Goal: Transaction & Acquisition: Book appointment/travel/reservation

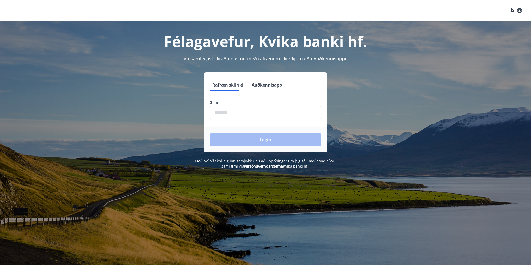
click at [269, 111] on input "phone" at bounding box center [265, 112] width 111 height 13
click at [284, 132] on div "Login" at bounding box center [265, 139] width 123 height 25
click at [253, 105] on label "Sími" at bounding box center [265, 102] width 111 height 5
click at [251, 110] on input "phone" at bounding box center [265, 112] width 111 height 13
type input "********"
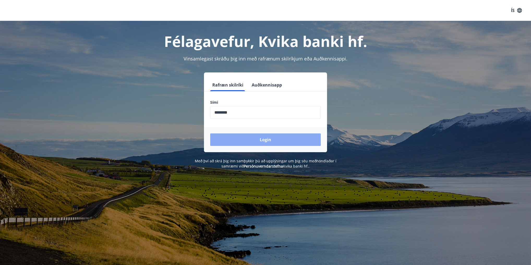
click at [252, 137] on button "Login" at bounding box center [265, 139] width 111 height 13
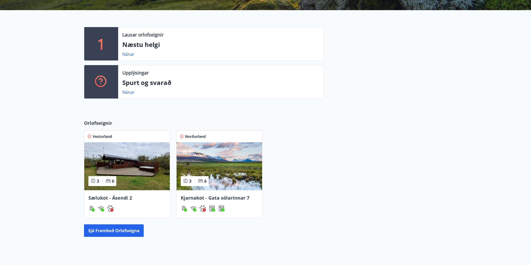
scroll to position [146, 0]
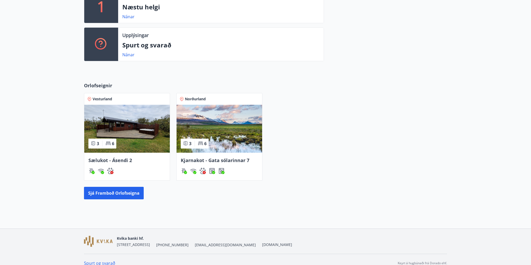
click at [124, 160] on span "Sælukot - Ásendi 2" at bounding box center [110, 160] width 44 height 6
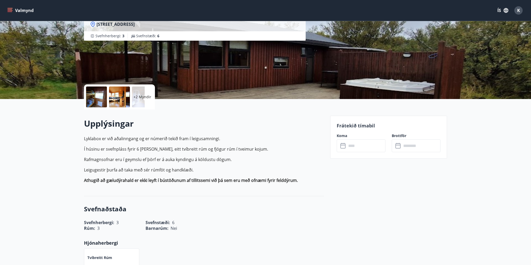
scroll to position [63, 0]
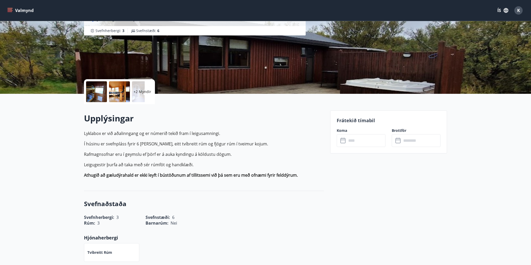
click at [358, 141] on input "text" at bounding box center [366, 140] width 39 height 13
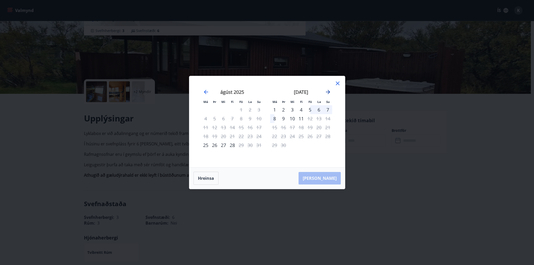
click at [325, 92] on icon "Move forward to switch to the next month." at bounding box center [328, 92] width 6 height 6
click at [338, 83] on icon at bounding box center [338, 83] width 6 height 6
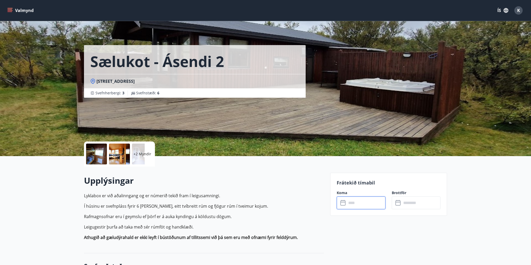
scroll to position [0, 0]
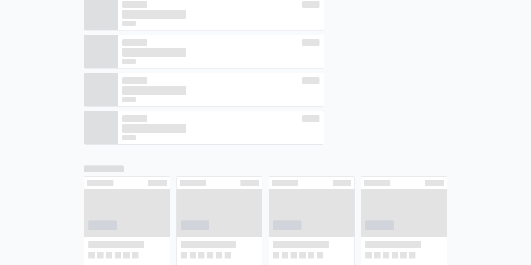
scroll to position [139, 0]
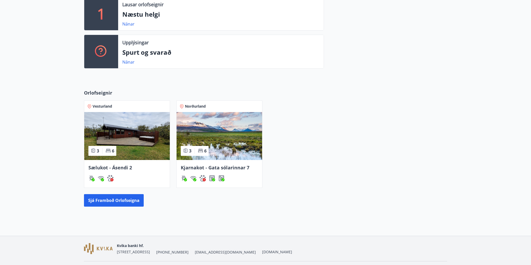
click at [224, 167] on span "Kjarnakot - Gata sólarinnar 7" at bounding box center [215, 168] width 69 height 6
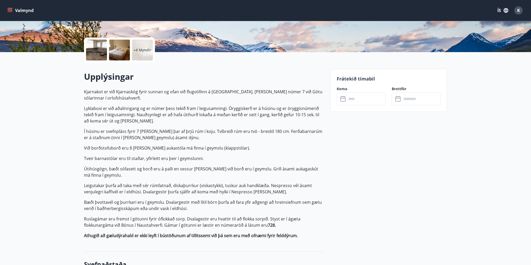
scroll to position [146, 0]
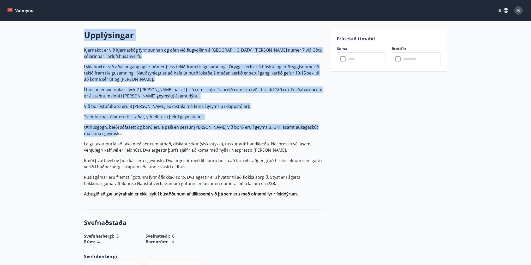
drag, startPoint x: 106, startPoint y: 135, endPoint x: 82, endPoint y: 34, distance: 103.5
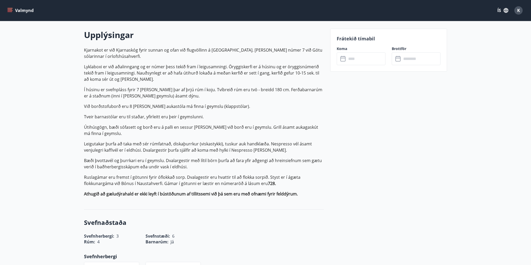
click at [125, 128] on p "Útihúsgögn, bæði sófasett og borð eru á palli en sessur og stólar við borð eru …" at bounding box center [204, 130] width 240 height 13
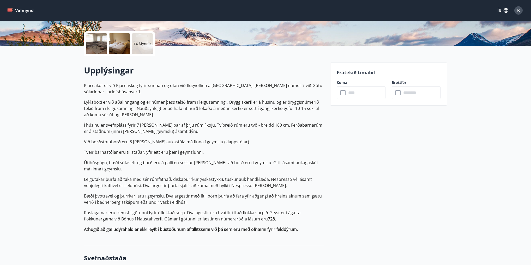
scroll to position [104, 0]
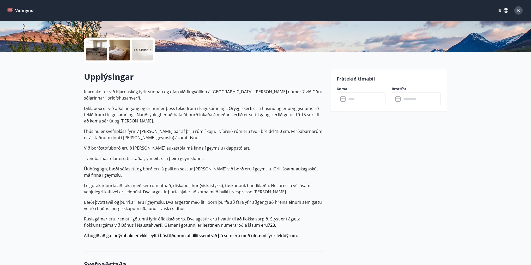
click at [367, 101] on input "text" at bounding box center [366, 99] width 39 height 13
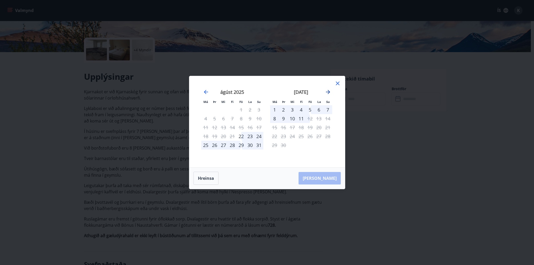
click at [330, 93] on icon "Move forward to switch to the next month." at bounding box center [328, 92] width 6 height 6
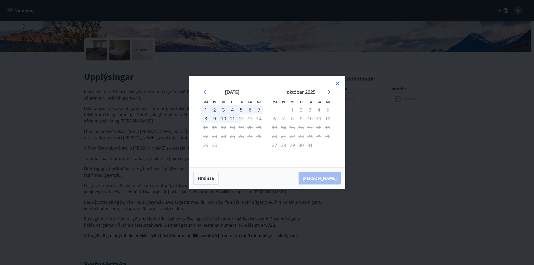
click at [330, 93] on icon "Move forward to switch to the next month." at bounding box center [328, 92] width 6 height 6
click at [336, 85] on icon at bounding box center [338, 84] width 4 height 4
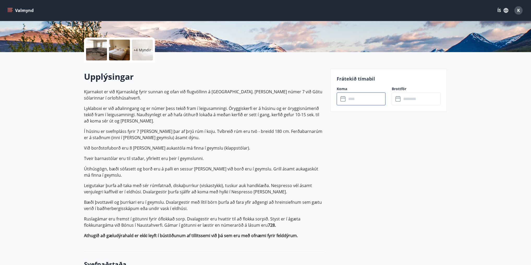
click at [247, 128] on p "Kjarnakot er við Kjarnaskóg fyrir sunnan og ofan við flugvöllinn á Akureyri. Hú…" at bounding box center [204, 164] width 240 height 150
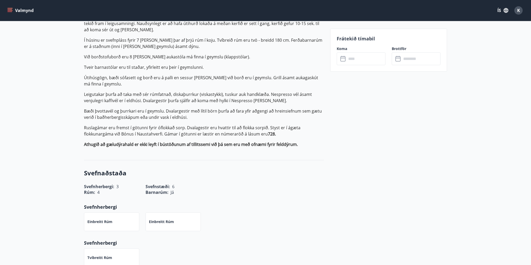
scroll to position [209, 0]
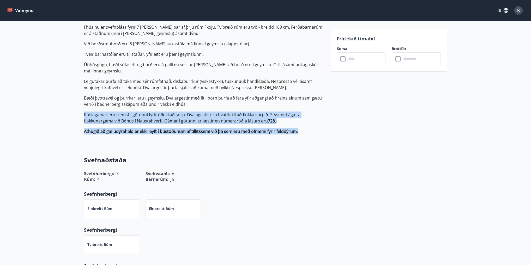
drag, startPoint x: 307, startPoint y: 134, endPoint x: 78, endPoint y: 108, distance: 230.1
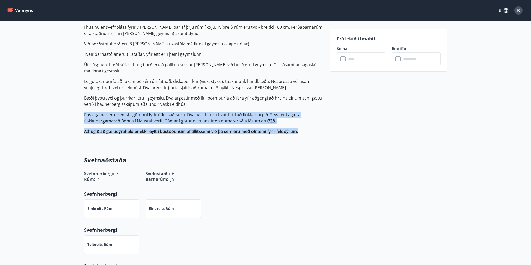
drag, startPoint x: 300, startPoint y: 133, endPoint x: 76, endPoint y: 112, distance: 225.5
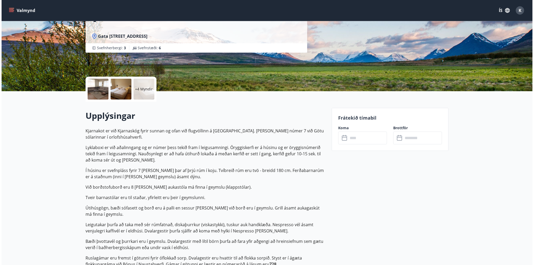
scroll to position [83, 0]
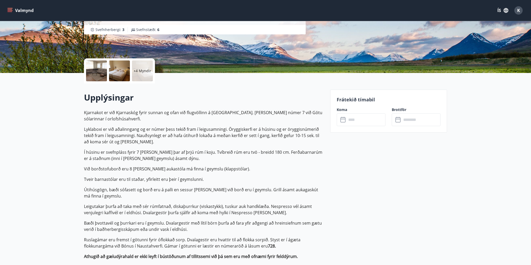
click at [143, 74] on div "+4 Myndir" at bounding box center [142, 70] width 21 height 21
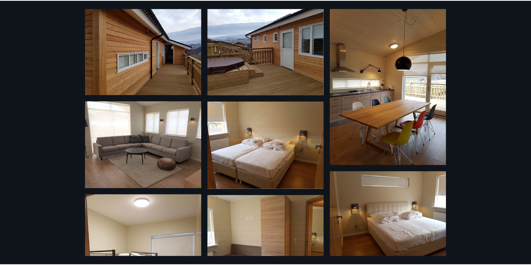
scroll to position [0, 0]
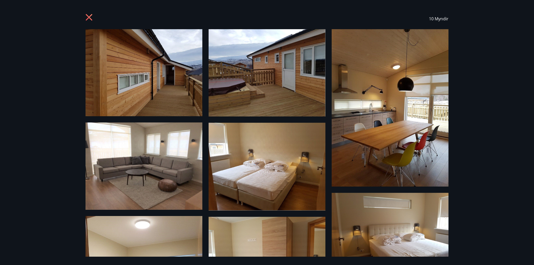
click at [90, 19] on icon at bounding box center [90, 18] width 8 height 8
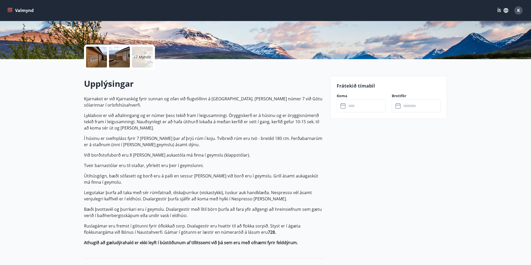
scroll to position [104, 0]
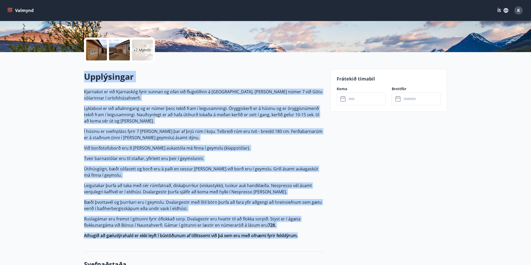
drag, startPoint x: 301, startPoint y: 238, endPoint x: 83, endPoint y: 69, distance: 276.4
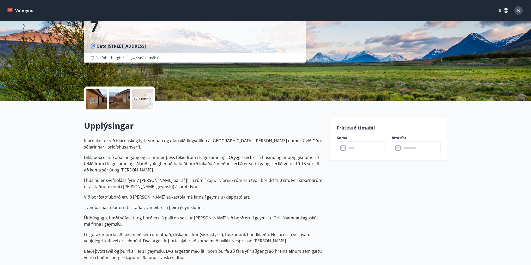
scroll to position [42, 0]
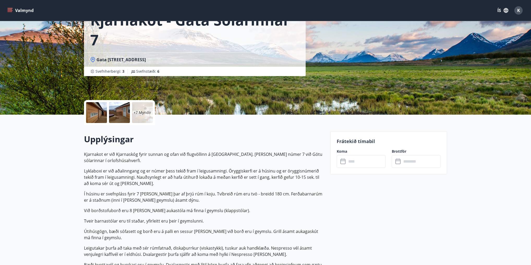
click at [236, 159] on p "Kjarnakot er við Kjarnaskóg fyrir sunnan og ofan við flugvöllinn á Akureyri. Hú…" at bounding box center [204, 157] width 240 height 13
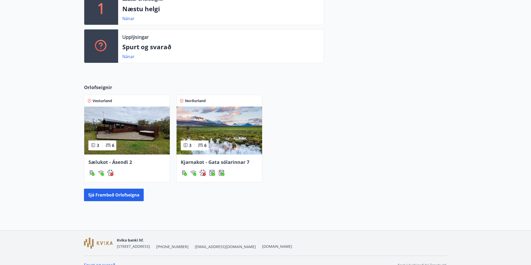
scroll to position [146, 0]
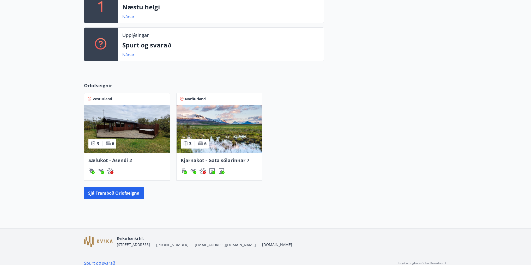
click at [219, 161] on span "Kjarnakot - Gata sólarinnar 7" at bounding box center [215, 160] width 69 height 6
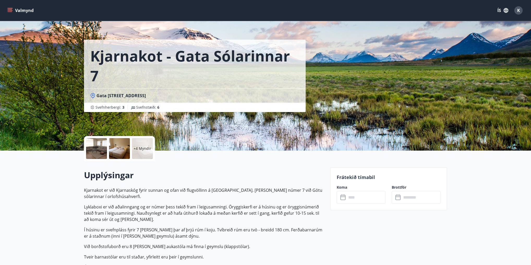
scroll to position [42, 0]
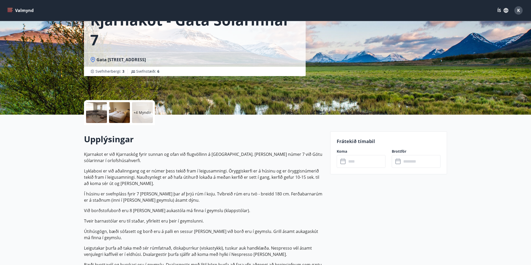
click at [360, 164] on input "text" at bounding box center [366, 161] width 39 height 13
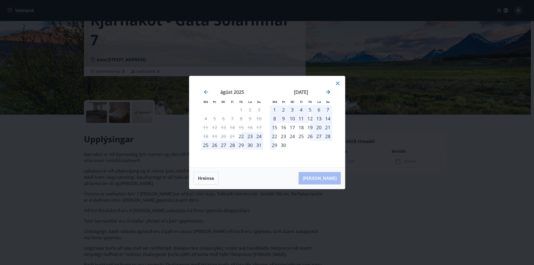
click at [327, 93] on icon "Move forward to switch to the next month." at bounding box center [328, 92] width 6 height 6
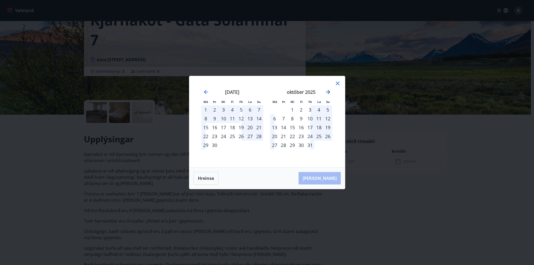
click at [327, 93] on icon "Move forward to switch to the next month." at bounding box center [328, 92] width 6 height 6
click at [242, 136] on div "24" at bounding box center [241, 136] width 9 height 9
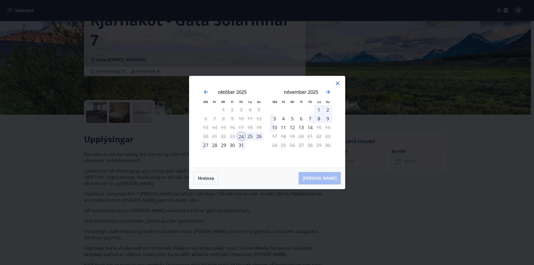
click at [214, 145] on div "28" at bounding box center [214, 145] width 9 height 9
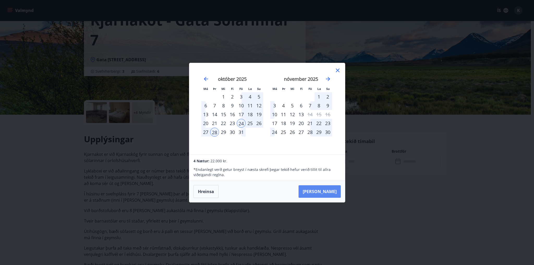
click at [329, 191] on button "Taka Frá" at bounding box center [320, 191] width 42 height 13
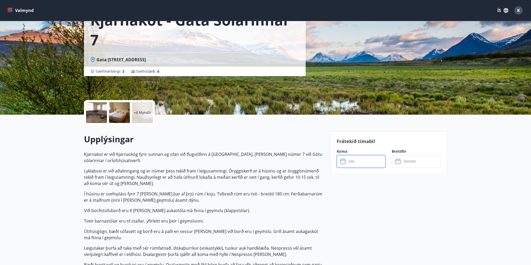
type input "******"
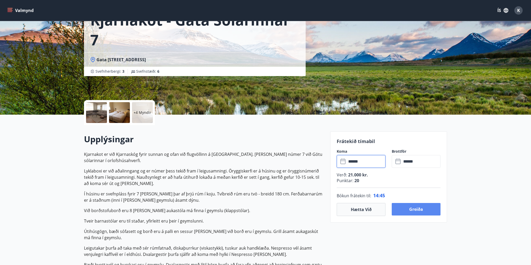
click at [419, 211] on button "Greiða" at bounding box center [416, 209] width 49 height 13
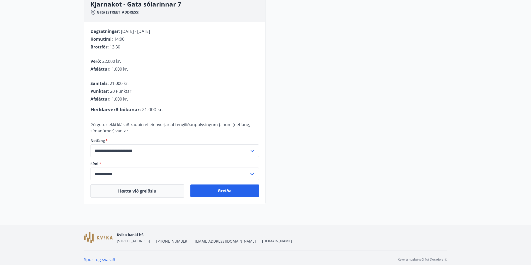
scroll to position [87, 0]
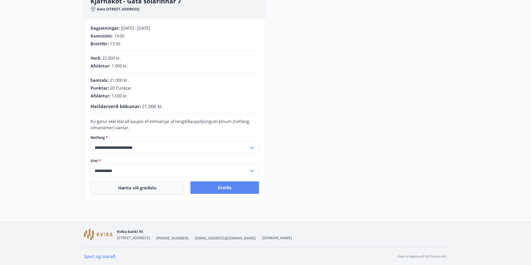
click at [232, 191] on button "Greiða" at bounding box center [224, 187] width 69 height 13
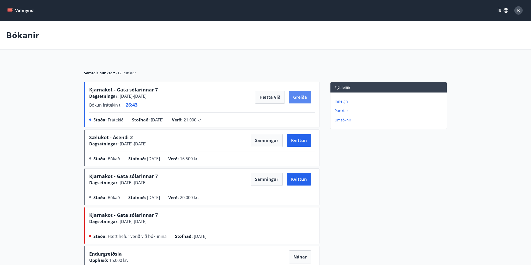
click at [306, 98] on button "Greiða" at bounding box center [300, 97] width 22 height 13
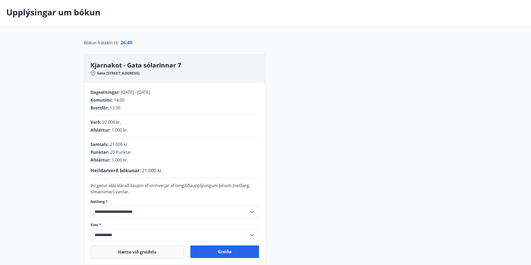
scroll to position [87, 0]
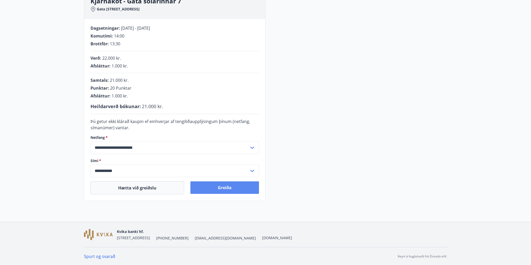
click at [240, 185] on button "Greiða" at bounding box center [224, 187] width 69 height 13
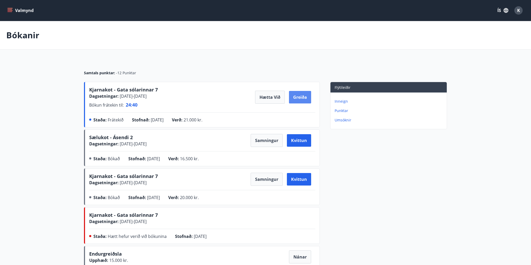
click at [300, 97] on button "Greiða" at bounding box center [300, 97] width 22 height 13
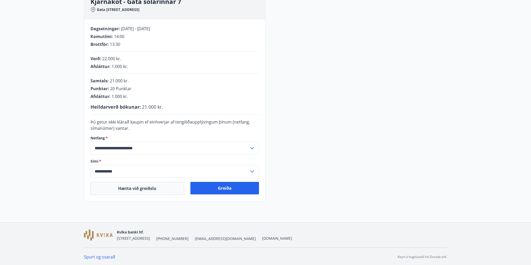
scroll to position [87, 0]
click at [232, 190] on button "Greiða" at bounding box center [224, 187] width 69 height 13
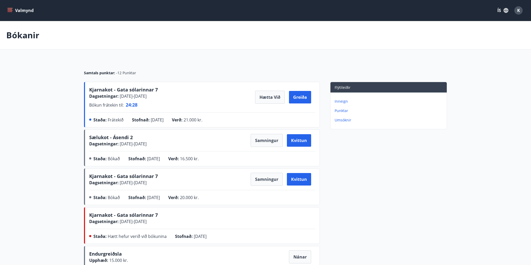
scroll to position [63, 0]
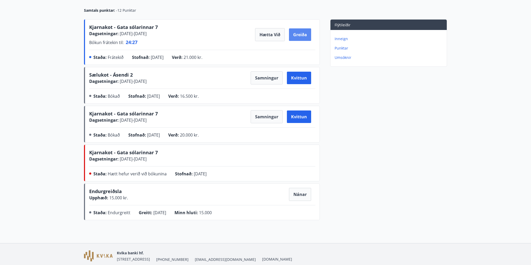
click at [297, 35] on button "Greiða" at bounding box center [300, 34] width 22 height 13
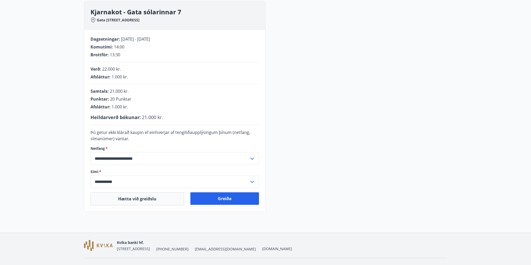
scroll to position [83, 0]
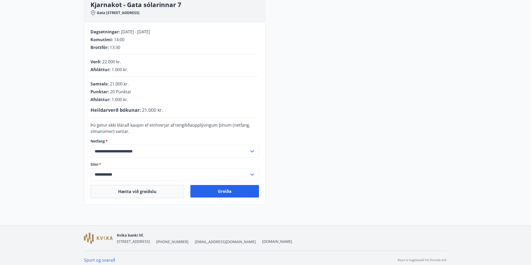
click at [105, 174] on input "**********" at bounding box center [169, 174] width 159 height 13
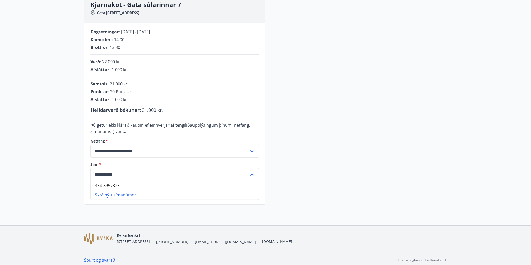
click at [113, 186] on li "354-8957823" at bounding box center [175, 185] width 168 height 9
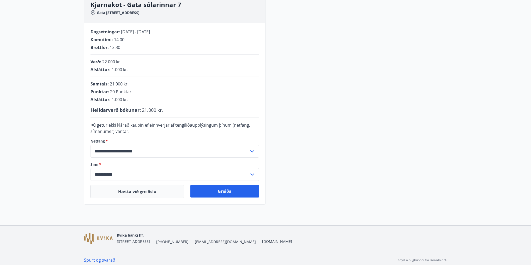
click at [119, 175] on input "**********" at bounding box center [169, 174] width 159 height 13
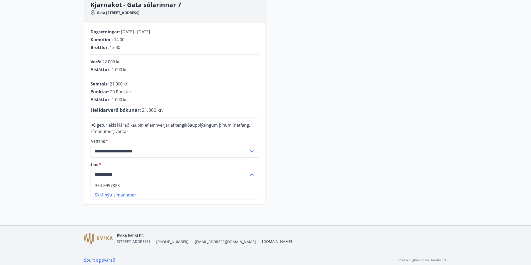
click at [123, 195] on li "Skrá nýtt símanúmer" at bounding box center [175, 194] width 168 height 9
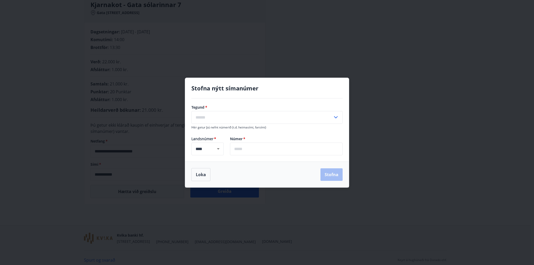
click at [232, 117] on input "text" at bounding box center [261, 117] width 141 height 13
click at [208, 98] on div "Stofna nýtt símanúmer" at bounding box center [266, 91] width 151 height 14
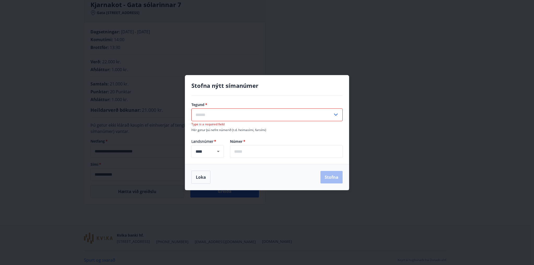
click at [228, 118] on input "text" at bounding box center [261, 114] width 141 height 13
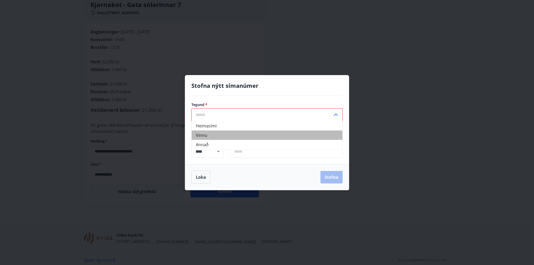
click at [210, 135] on li "Vinnu" at bounding box center [267, 134] width 151 height 9
type input "*****"
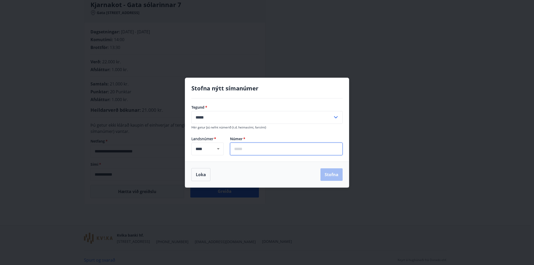
click at [247, 148] on input "text" at bounding box center [286, 149] width 113 height 13
type input "*******"
click at [336, 175] on button "Stofna" at bounding box center [331, 174] width 22 height 13
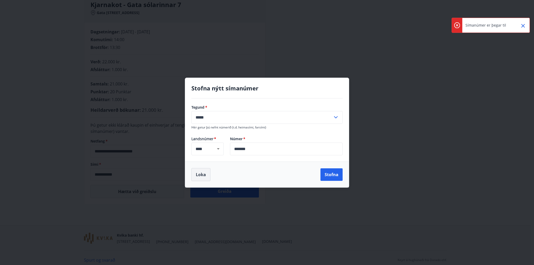
click at [198, 176] on button "Loka" at bounding box center [200, 174] width 19 height 13
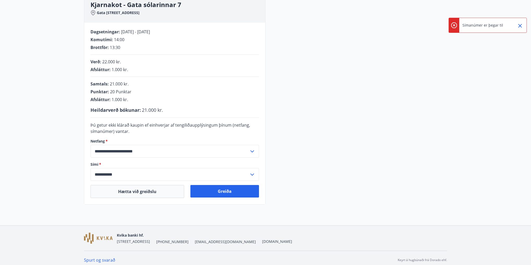
click at [126, 174] on input "**********" at bounding box center [169, 174] width 159 height 13
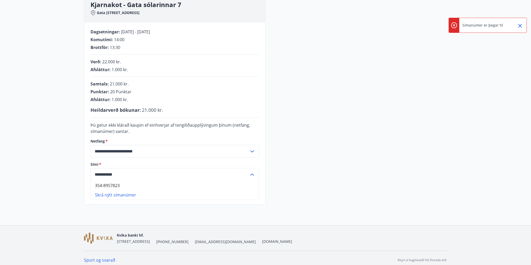
click at [68, 170] on main "**********" at bounding box center [265, 71] width 531 height 267
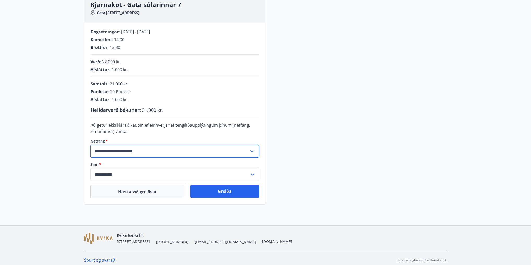
click at [127, 154] on input "**********" at bounding box center [169, 151] width 159 height 13
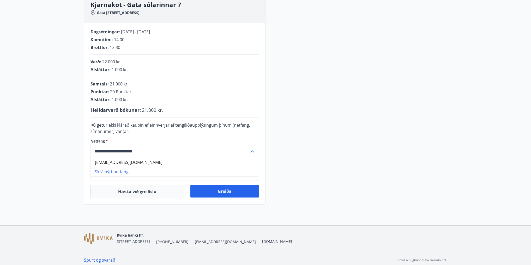
click at [141, 152] on input "**********" at bounding box center [169, 151] width 159 height 13
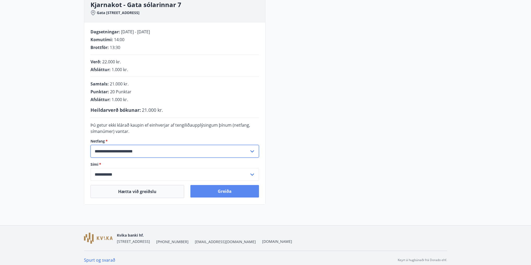
click at [224, 190] on button "Greiða" at bounding box center [224, 191] width 69 height 13
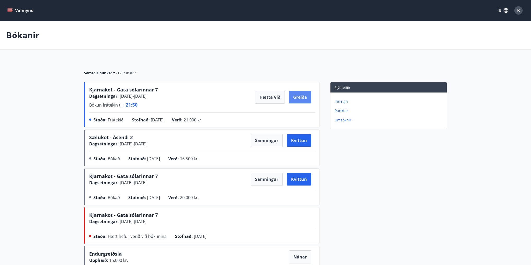
click at [305, 98] on button "Greiða" at bounding box center [300, 97] width 22 height 13
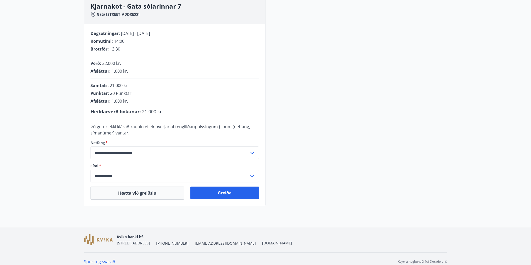
scroll to position [87, 0]
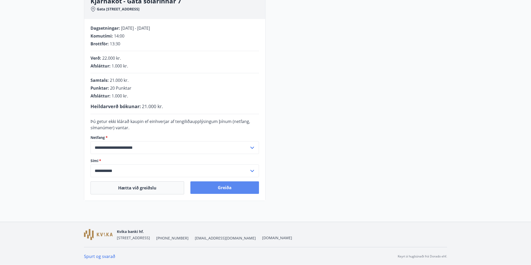
click at [216, 188] on button "Greiða" at bounding box center [224, 187] width 69 height 13
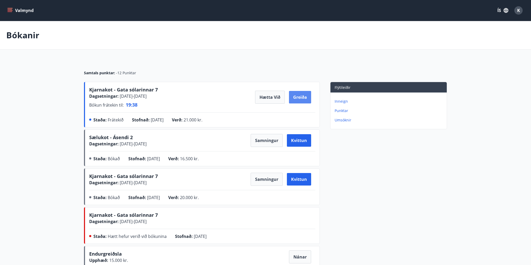
click at [306, 99] on button "Greiða" at bounding box center [300, 97] width 22 height 13
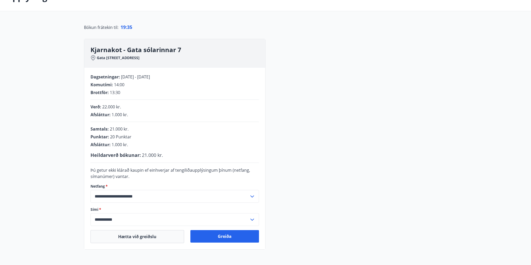
scroll to position [63, 0]
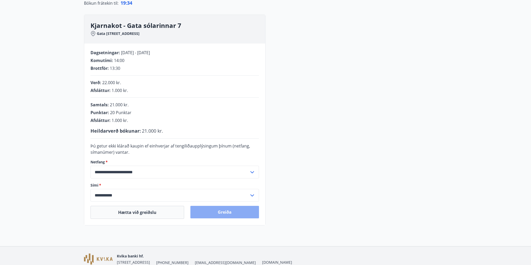
click at [226, 210] on button "Greiða" at bounding box center [224, 212] width 69 height 13
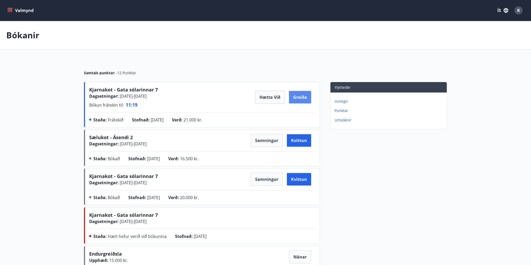
click at [302, 101] on button "Greiða" at bounding box center [300, 97] width 22 height 13
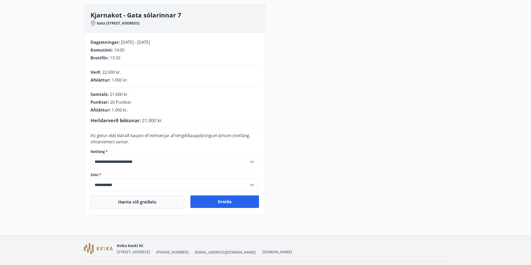
scroll to position [83, 0]
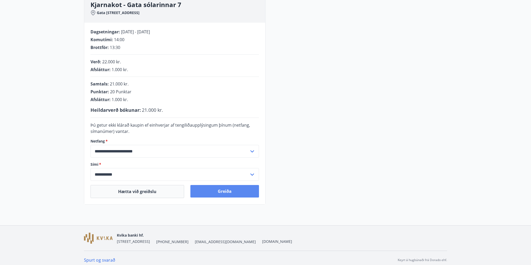
click at [246, 189] on button "Greiða" at bounding box center [224, 191] width 69 height 13
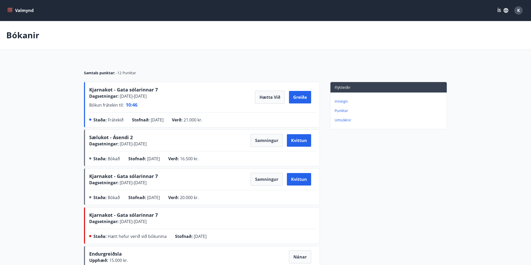
click at [53, 116] on main "Bókanir Samtals punktar : -12 Punktar Kjarnakot - Gata sólarinnar 7 Dagsetninga…" at bounding box center [265, 153] width 531 height 264
click at [305, 98] on button "Greiða" at bounding box center [300, 97] width 22 height 13
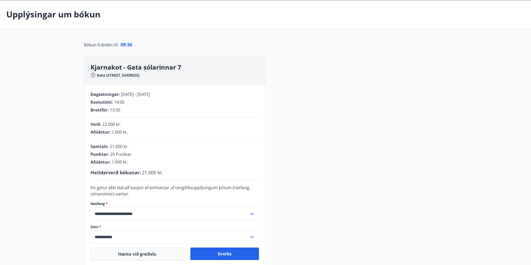
scroll to position [87, 0]
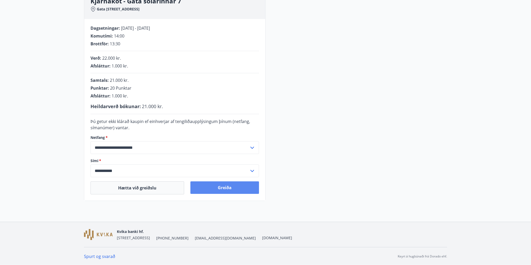
click at [233, 188] on button "Greiða" at bounding box center [224, 187] width 69 height 13
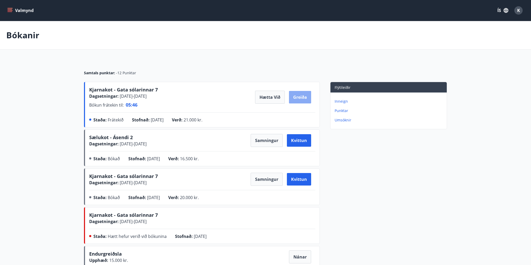
click at [303, 102] on button "Greiða" at bounding box center [300, 97] width 22 height 13
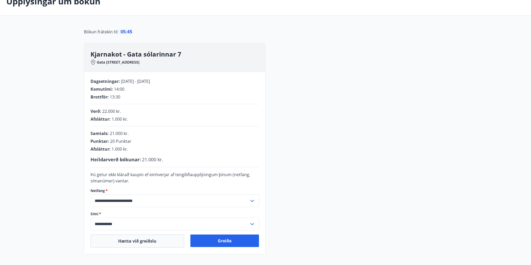
scroll to position [87, 0]
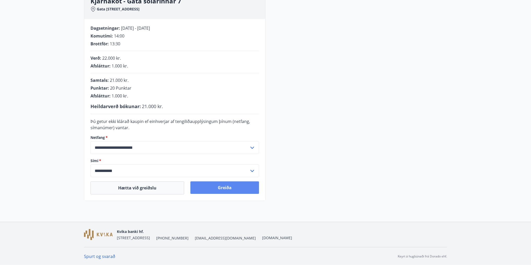
click at [222, 184] on button "Greiða" at bounding box center [224, 187] width 69 height 13
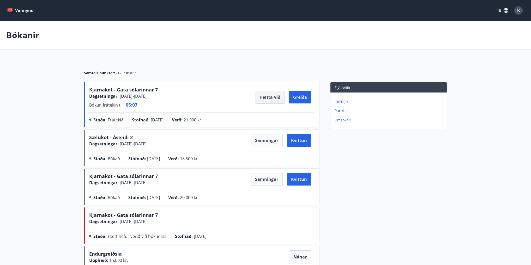
click at [273, 100] on button "Hætta við" at bounding box center [270, 97] width 30 height 13
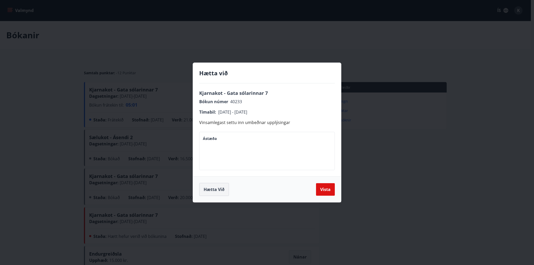
click at [222, 190] on button "Hætta við" at bounding box center [214, 189] width 30 height 13
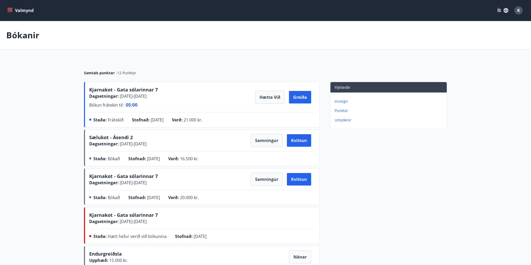
click at [187, 103] on div "Kjarnakot - Gata sólarinnar 7 Dagsetningar : 24.10.2025 - 28.10.2025 Bókun frát…" at bounding box center [202, 97] width 226 height 22
click at [57, 147] on main "Bókanir Samtals punktar : -12 Punktar Kjarnakot - Gata sólarinnar 7 Dagsetninga…" at bounding box center [265, 153] width 531 height 264
drag, startPoint x: 145, startPoint y: 109, endPoint x: 78, endPoint y: 90, distance: 69.6
click at [78, 90] on div "Samtals punktar : -12 Punktar Kjarnakot - Gata sólarinnar 7 Dagsetningar : 24.1…" at bounding box center [265, 172] width 375 height 225
click at [68, 92] on main "Bókanir Samtals punktar : -12 Punktar Kjarnakot - Gata sólarinnar 7 Dagsetninga…" at bounding box center [265, 153] width 531 height 264
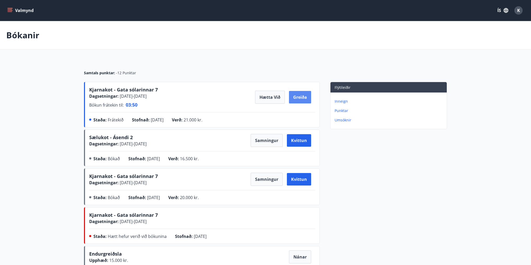
click at [301, 96] on button "Greiða" at bounding box center [300, 97] width 22 height 13
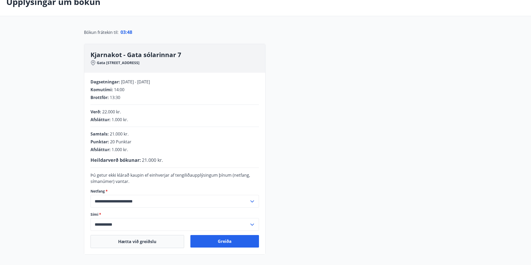
scroll to position [63, 0]
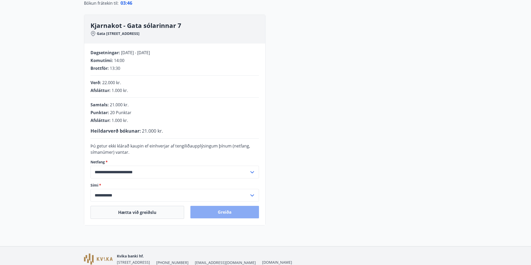
click at [234, 212] on button "Greiða" at bounding box center [224, 212] width 69 height 13
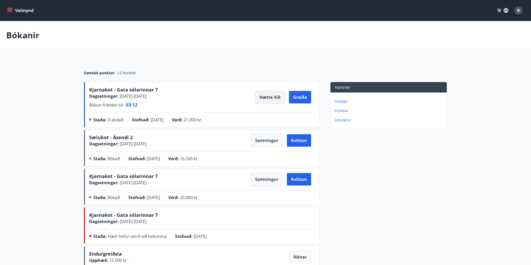
click at [276, 96] on button "Hætta við" at bounding box center [270, 97] width 30 height 13
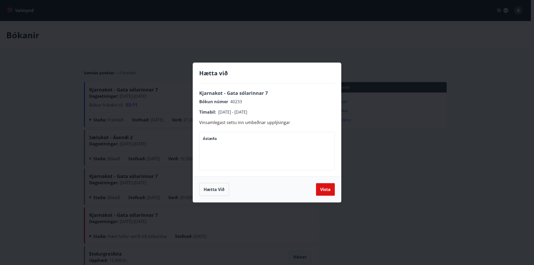
click at [216, 144] on textarea "Ástæða" at bounding box center [267, 151] width 128 height 30
type textarea "*"
type textarea "**********"
click at [329, 190] on button "Vista" at bounding box center [325, 189] width 19 height 13
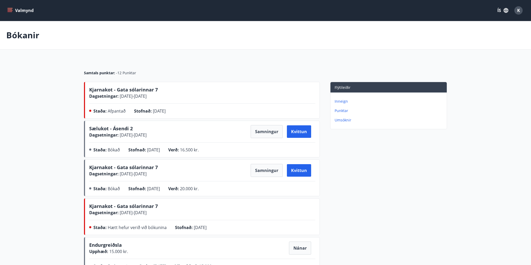
click at [16, 10] on button "Valmynd" at bounding box center [20, 10] width 29 height 9
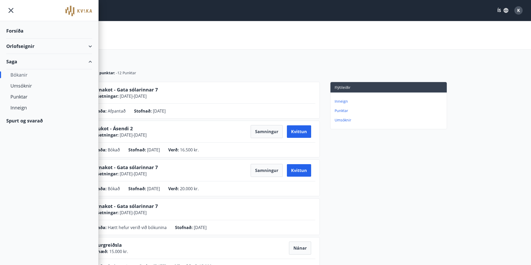
click at [23, 72] on div "Bókanir" at bounding box center [48, 74] width 77 height 11
click at [21, 48] on div "Orlofseignir" at bounding box center [49, 46] width 86 height 15
click at [24, 59] on div "Framboð" at bounding box center [48, 59] width 77 height 11
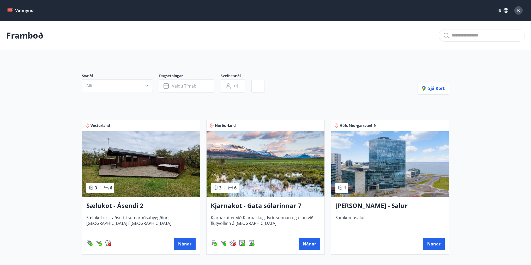
click at [247, 206] on h3 "Kjarnakot - Gata sólarinnar 7" at bounding box center [265, 205] width 109 height 9
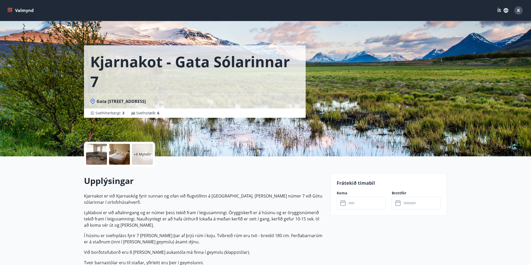
click at [372, 207] on input "text" at bounding box center [366, 203] width 39 height 13
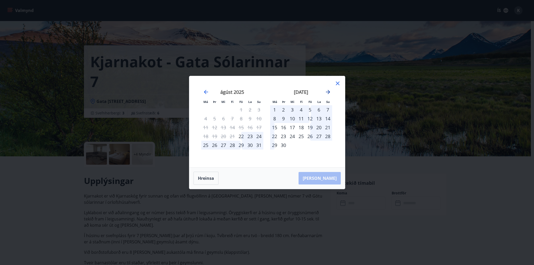
click at [329, 93] on icon "Move forward to switch to the next month." at bounding box center [328, 92] width 4 height 4
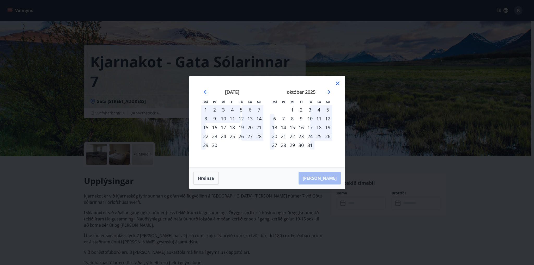
click at [329, 93] on icon "Move forward to switch to the next month." at bounding box center [328, 92] width 4 height 4
click at [242, 137] on div "24" at bounding box center [241, 136] width 9 height 9
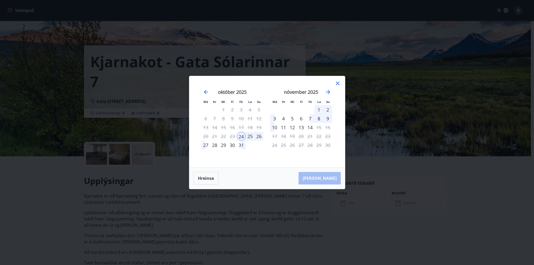
click at [216, 145] on div "28" at bounding box center [214, 145] width 9 height 9
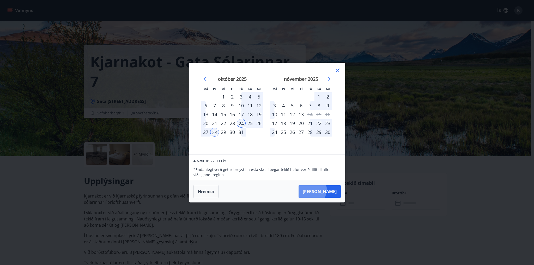
click at [325, 190] on button "Taka Frá" at bounding box center [320, 191] width 42 height 13
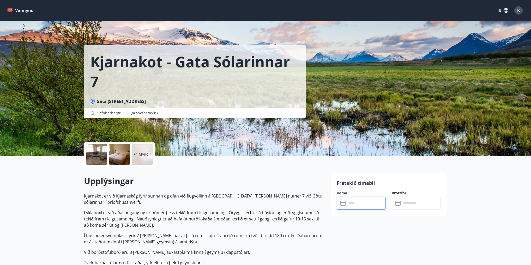
type input "******"
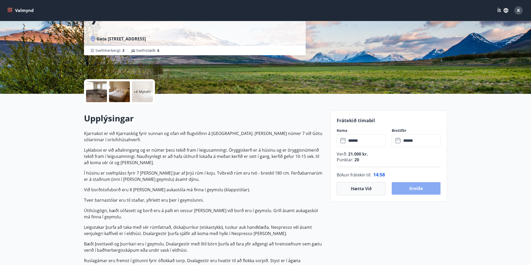
click at [418, 191] on button "Greiða" at bounding box center [416, 188] width 49 height 13
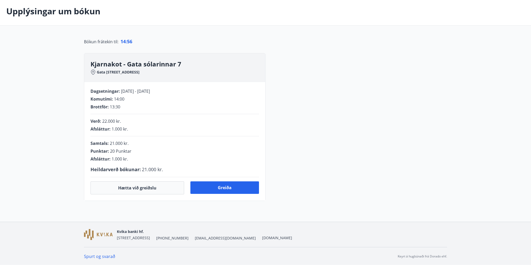
scroll to position [63, 0]
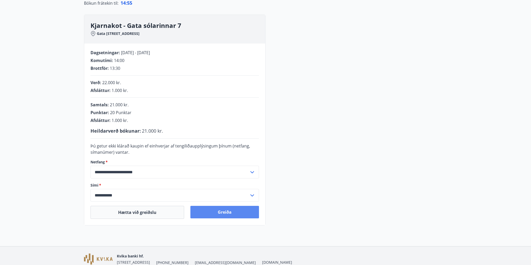
click at [228, 214] on button "Greiða" at bounding box center [224, 212] width 69 height 13
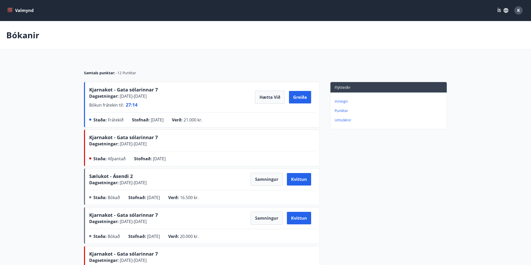
click at [65, 96] on main "Bókanir Samtals punktar : -12 Punktar Kjarnakot - Gata sólarinnar 7 Dagsetninga…" at bounding box center [265, 172] width 531 height 303
click at [64, 93] on main "Bókanir Samtals punktar : -12 Punktar Kjarnakot - Gata sólarinnar 7 Dagsetninga…" at bounding box center [265, 172] width 531 height 303
drag, startPoint x: 147, startPoint y: 72, endPoint x: 72, endPoint y: 69, distance: 74.6
click at [72, 69] on main "Bókanir Samtals punktar : -12 Punktar Kjarnakot - Gata sólarinnar 7 Dagsetninga…" at bounding box center [265, 172] width 531 height 303
click at [71, 66] on main "Bókanir Samtals punktar : -12 Punktar Kjarnakot - Gata sólarinnar 7 Dagsetninga…" at bounding box center [265, 172] width 531 height 303
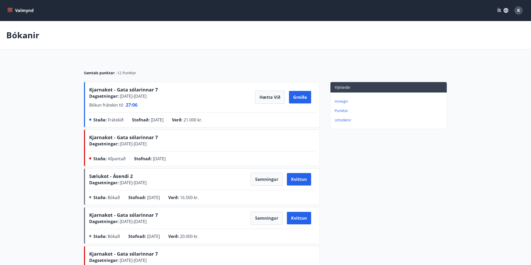
click at [339, 111] on p "Punktar" at bounding box center [390, 110] width 110 height 5
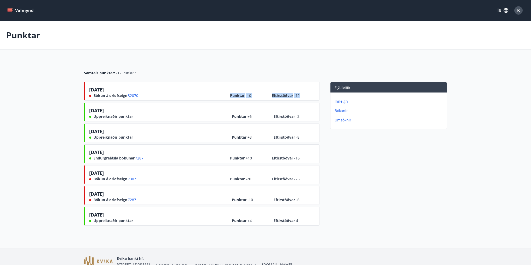
drag, startPoint x: 307, startPoint y: 96, endPoint x: 220, endPoint y: 97, distance: 87.6
click at [220, 97] on div "30.04.2025 Bókun á orlofseign 32070 Punktar -10 Eftirstöðvar -12" at bounding box center [202, 92] width 226 height 12
click at [215, 101] on div "30.04.2025 Bókun á orlofseign 32070 Punktar -10 Eftirstöðvar -12 04.03.2025 Upp…" at bounding box center [202, 155] width 236 height 146
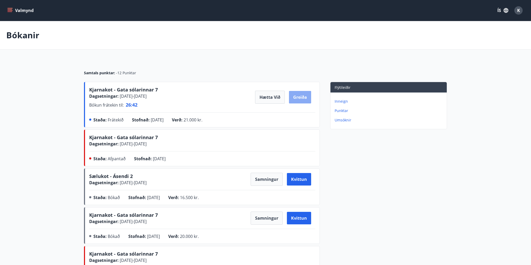
click at [296, 98] on button "Greiða" at bounding box center [300, 97] width 22 height 13
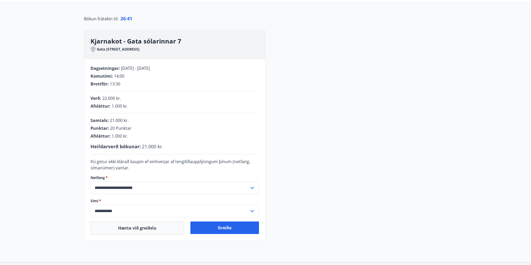
scroll to position [87, 0]
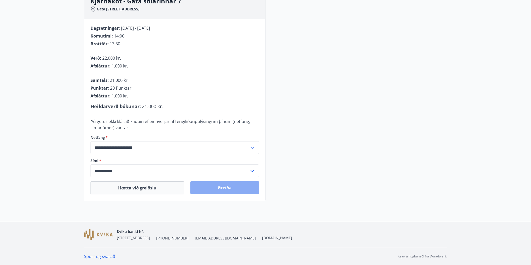
click at [223, 188] on button "Greiða" at bounding box center [224, 187] width 69 height 13
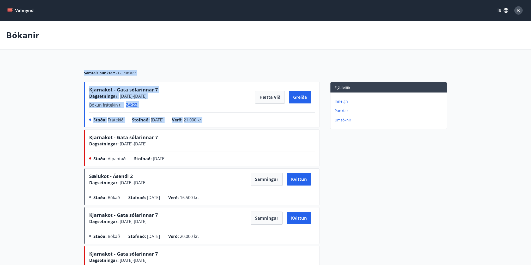
drag, startPoint x: 219, startPoint y: 121, endPoint x: 65, endPoint y: 56, distance: 166.7
click at [67, 58] on main "Bókanir Samtals punktar : -12 Punktar Kjarnakot - Gata sólarinnar 7 Dagsetninga…" at bounding box center [265, 172] width 531 height 303
click at [68, 57] on main "Bókanir Samtals punktar : -12 Punktar Kjarnakot - Gata sólarinnar 7 Dagsetninga…" at bounding box center [265, 172] width 531 height 303
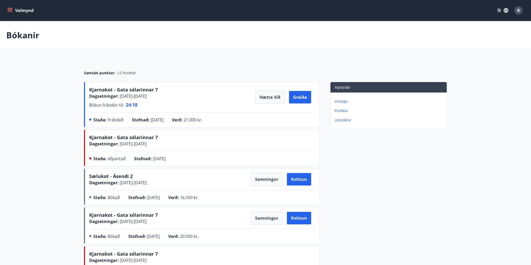
click at [52, 57] on main "Bókanir Samtals punktar : -12 Punktar Kjarnakot - Gata sólarinnar 7 Dagsetninga…" at bounding box center [265, 172] width 531 height 303
click at [77, 50] on main "Bókanir Samtals punktar : -12 Punktar Kjarnakot - Gata sólarinnar 7 Dagsetninga…" at bounding box center [265, 172] width 531 height 303
click at [179, 54] on main "Bókanir Samtals punktar : -12 Punktar Kjarnakot - Gata sólarinnar 7 Dagsetninga…" at bounding box center [265, 172] width 531 height 303
click at [300, 98] on button "Greiða" at bounding box center [300, 97] width 22 height 13
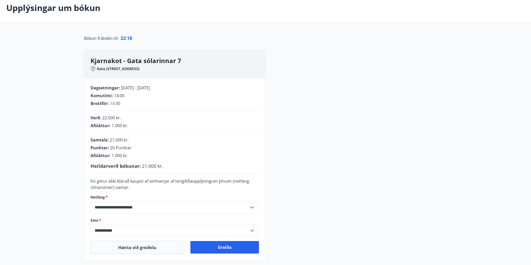
scroll to position [87, 0]
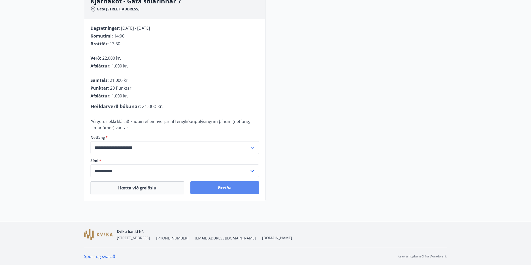
click at [216, 186] on button "Greiða" at bounding box center [224, 187] width 69 height 13
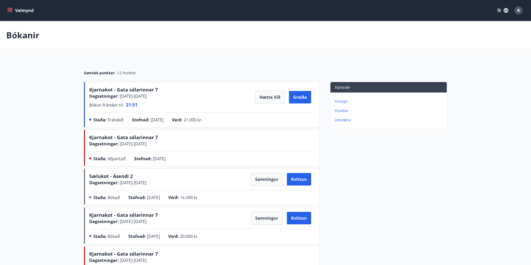
click at [53, 80] on main "Bókanir Samtals punktar : -12 Punktar Kjarnakot - Gata sólarinnar 7 Dagsetninga…" at bounding box center [265, 172] width 531 height 303
drag, startPoint x: 147, startPoint y: 106, endPoint x: 77, endPoint y: 87, distance: 72.8
click at [82, 88] on div "Samtals punktar : -12 Punktar Kjarnakot - Gata sólarinnar 7 Dagsetningar : [DAT…" at bounding box center [265, 192] width 375 height 264
click at [62, 86] on main "Bókanir Samtals punktar : -12 Punktar Kjarnakot - Gata sólarinnar 7 Dagsetninga…" at bounding box center [265, 172] width 531 height 303
click at [302, 97] on button "Greiða" at bounding box center [300, 97] width 22 height 13
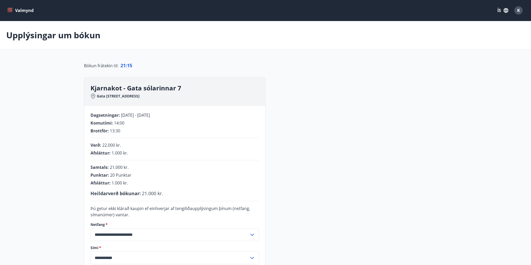
scroll to position [87, 0]
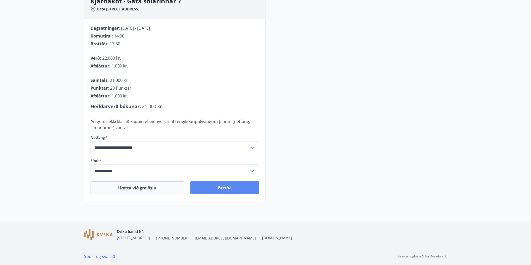
click at [232, 185] on button "Greiða" at bounding box center [224, 187] width 69 height 13
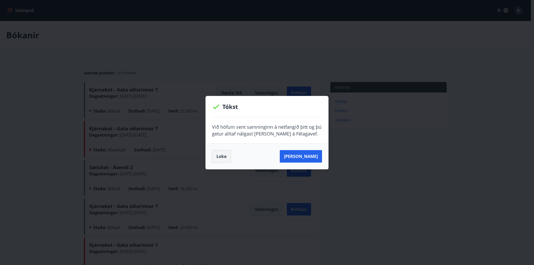
click at [224, 155] on button "Loka" at bounding box center [221, 156] width 19 height 13
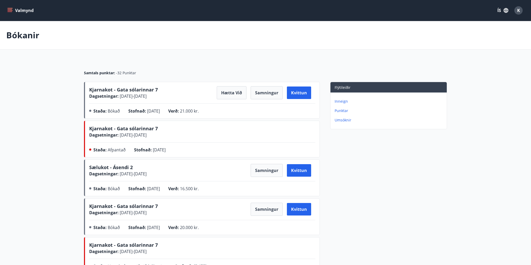
click at [53, 105] on main "Bókanir Samtals punktar : -32 Punktar Kjarnakot - Gata sólarinnar 7 Dagsetninga…" at bounding box center [265, 168] width 531 height 294
